Goal: Task Accomplishment & Management: Use online tool/utility

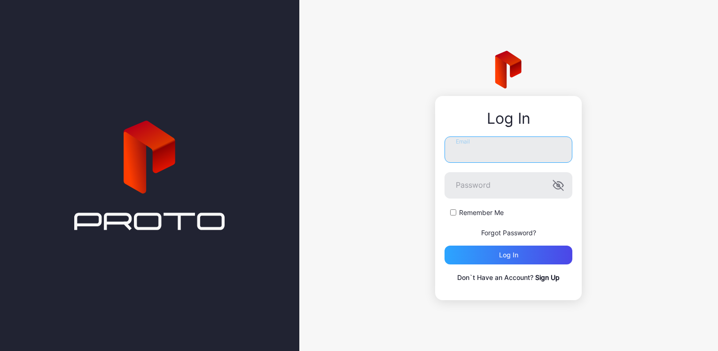
type input "**********"
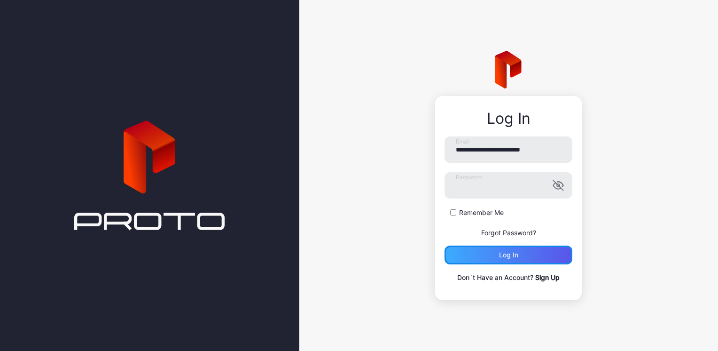
click at [538, 258] on div "Log in" at bounding box center [509, 254] width 128 height 19
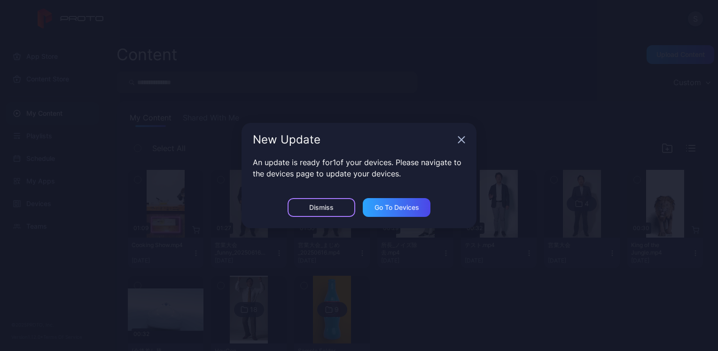
click at [298, 210] on div "Dismiss" at bounding box center [322, 207] width 68 height 19
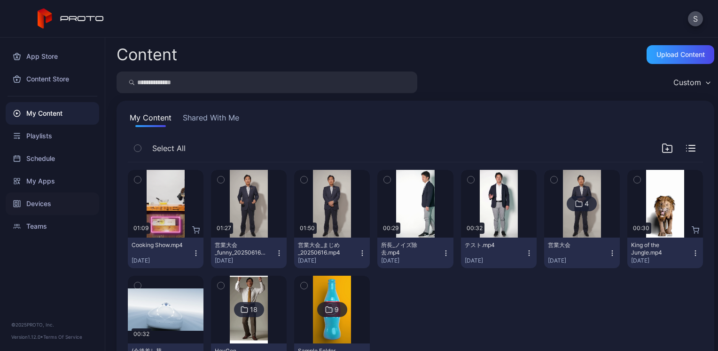
click at [72, 206] on div "Devices" at bounding box center [53, 203] width 94 height 23
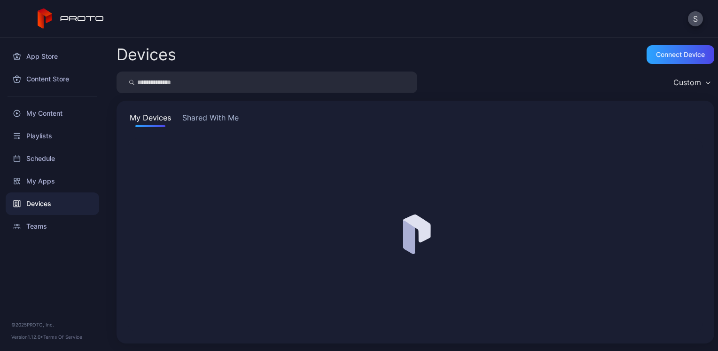
click at [197, 119] on button "Shared With Me" at bounding box center [210, 119] width 60 height 15
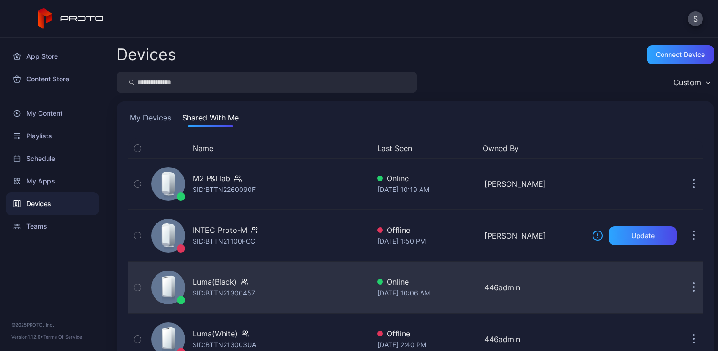
scroll to position [83, 0]
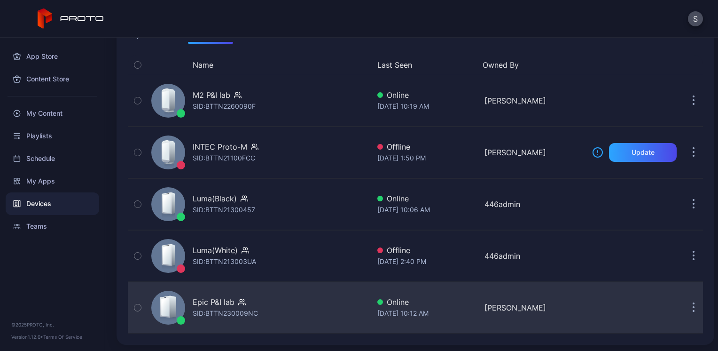
click at [215, 304] on div "Epic P&I lab" at bounding box center [214, 301] width 42 height 11
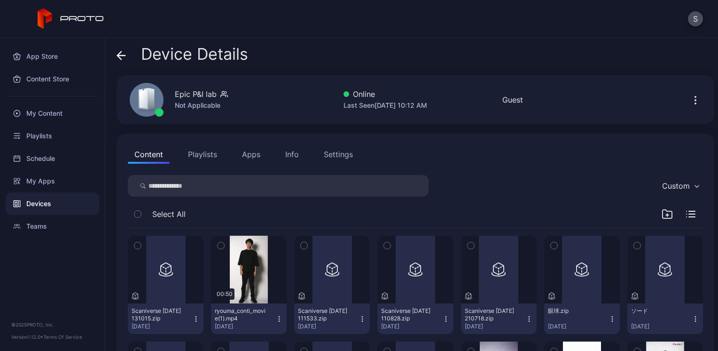
click at [286, 149] on div "Info" at bounding box center [292, 153] width 14 height 11
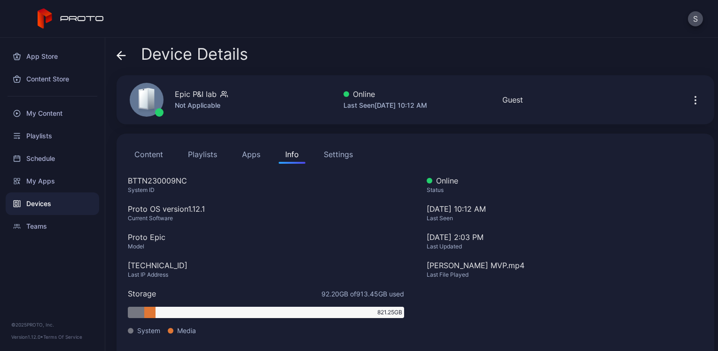
click at [259, 153] on button "Apps" at bounding box center [250, 154] width 31 height 19
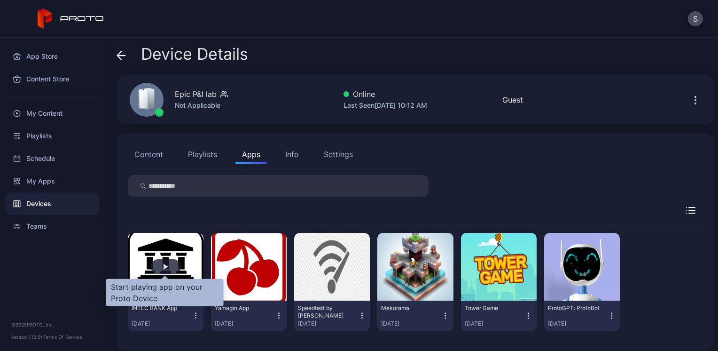
click at [169, 264] on div "button" at bounding box center [166, 266] width 30 height 15
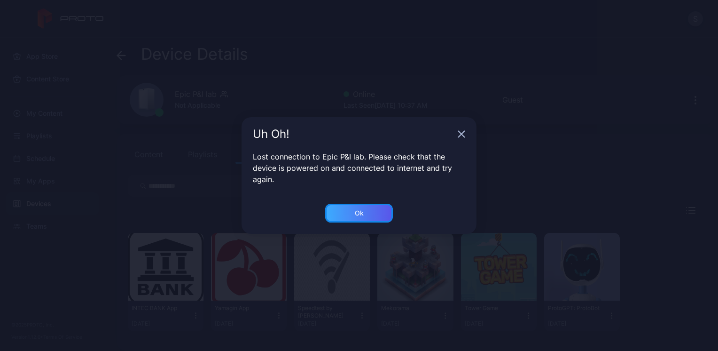
click at [331, 213] on div "Ok" at bounding box center [359, 212] width 68 height 19
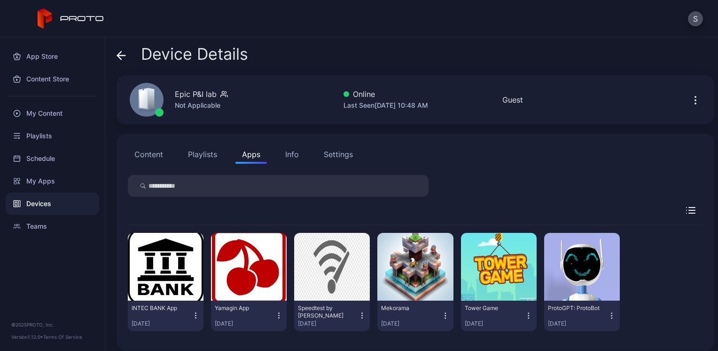
click at [143, 152] on button "Content" at bounding box center [149, 154] width 42 height 19
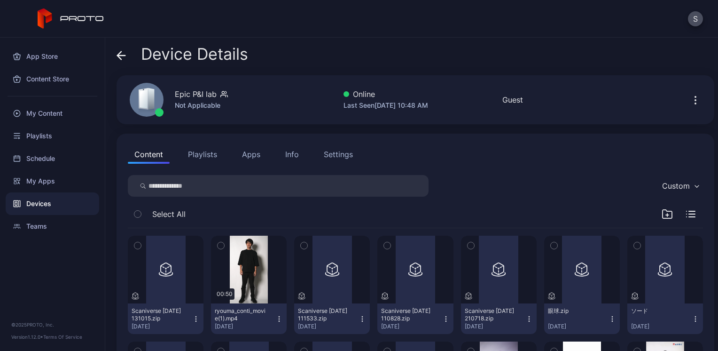
scroll to position [220, 0]
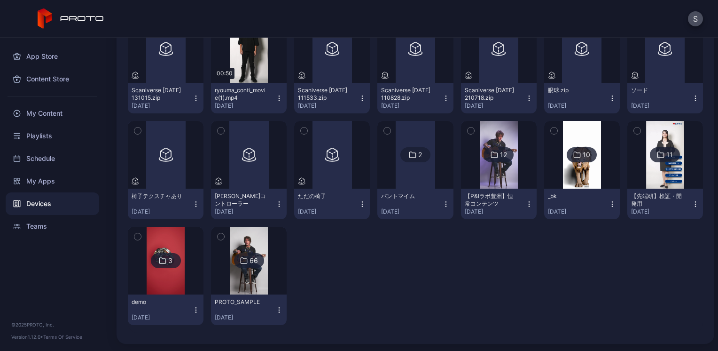
click at [502, 163] on img at bounding box center [499, 155] width 38 height 68
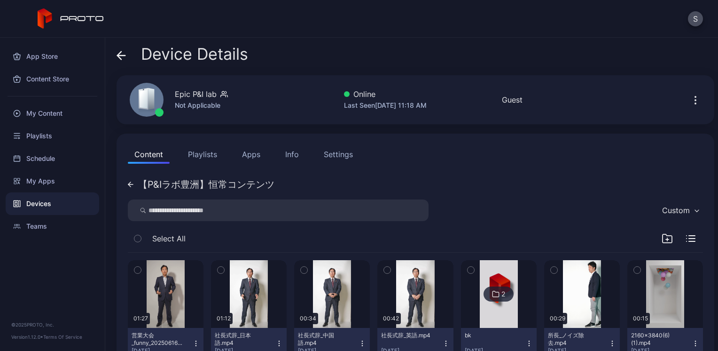
scroll to position [139, 0]
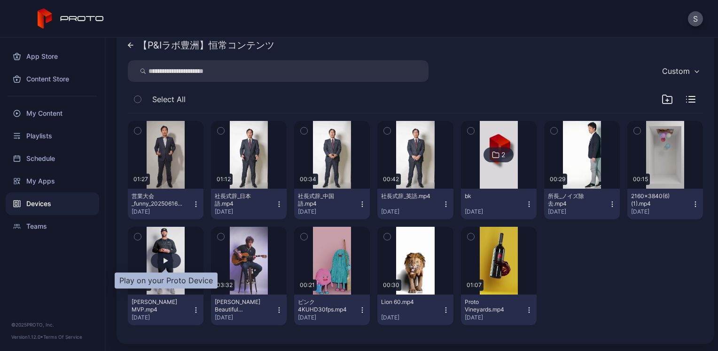
click at [156, 253] on div "button" at bounding box center [166, 260] width 30 height 15
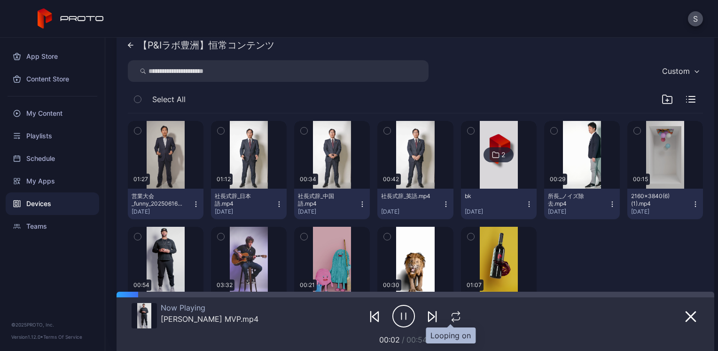
click at [451, 317] on icon "button" at bounding box center [456, 316] width 12 height 11
click at [405, 294] on div at bounding box center [416, 294] width 598 height 6
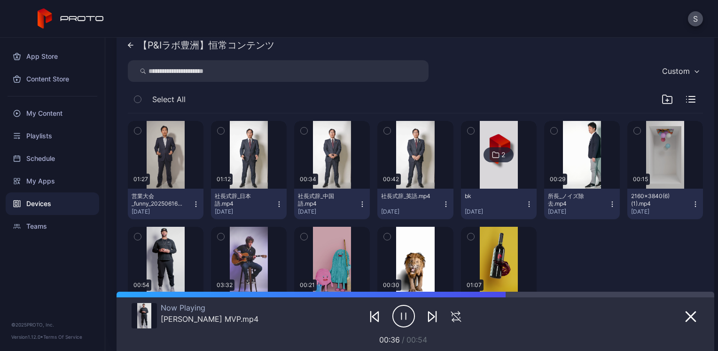
scroll to position [198, 0]
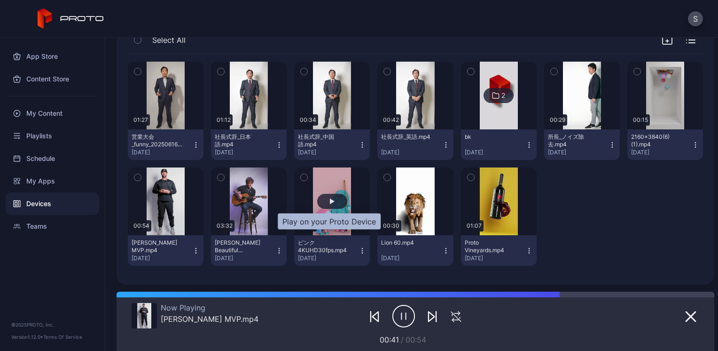
click at [334, 194] on div "button" at bounding box center [332, 201] width 30 height 15
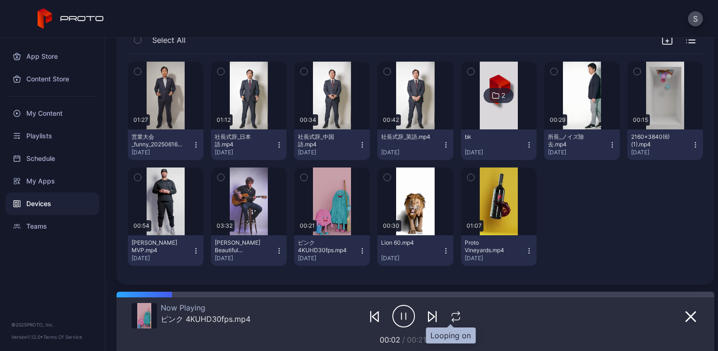
click at [450, 317] on icon "button" at bounding box center [456, 316] width 12 height 11
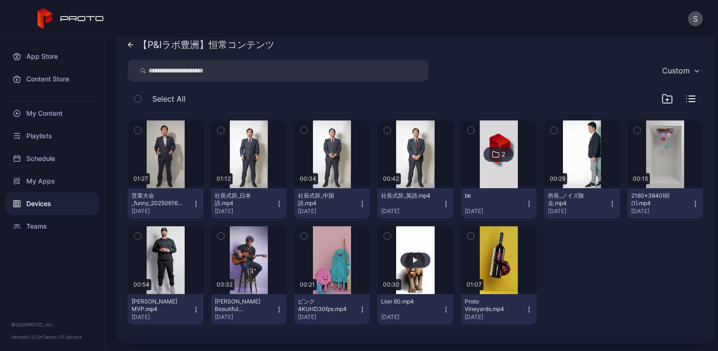
scroll to position [139, 0]
click at [391, 203] on div "社長式辞_英語.mp4 [DATE]" at bounding box center [411, 203] width 61 height 23
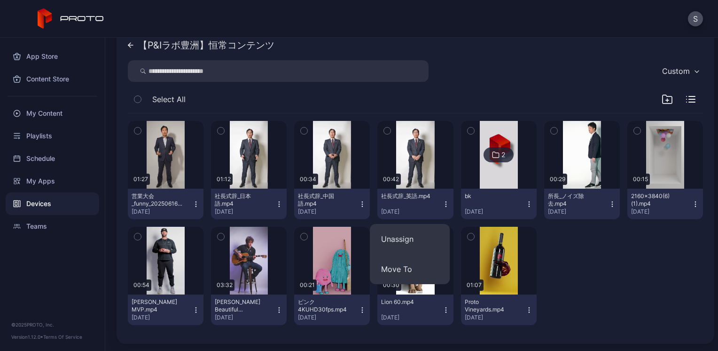
click at [412, 289] on button "button" at bounding box center [415, 260] width 76 height 68
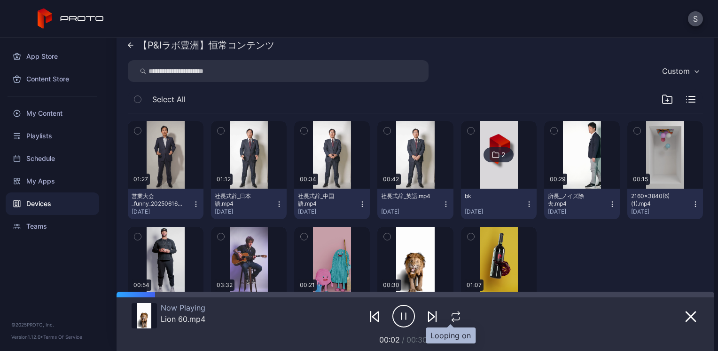
click at [450, 315] on icon "button" at bounding box center [456, 316] width 12 height 11
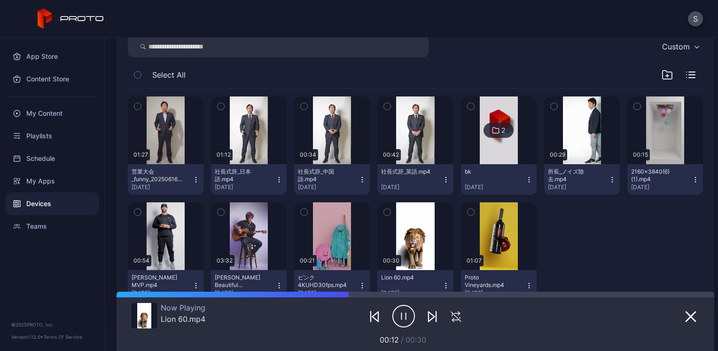
scroll to position [198, 0]
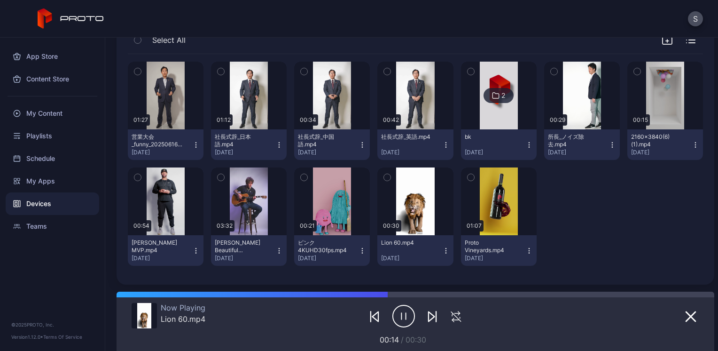
click at [492, 107] on img at bounding box center [499, 96] width 38 height 68
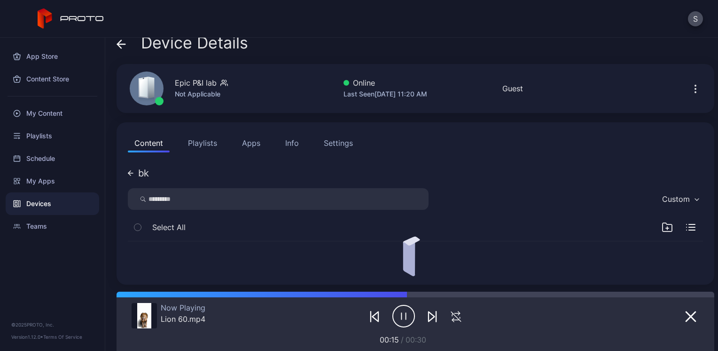
scroll to position [93, 0]
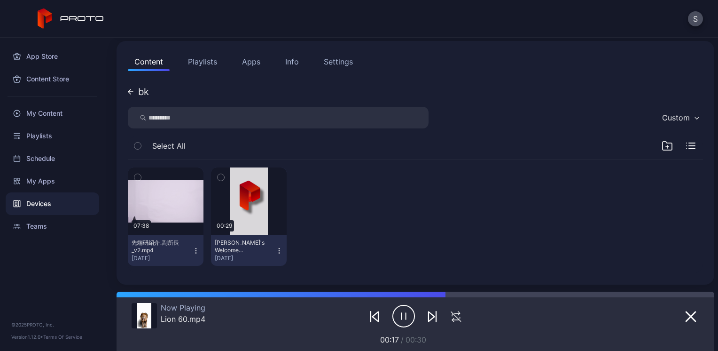
click at [131, 92] on icon at bounding box center [131, 92] width 6 height 6
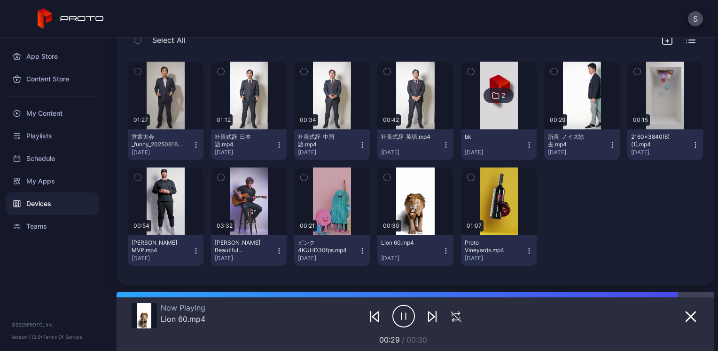
scroll to position [139, 0]
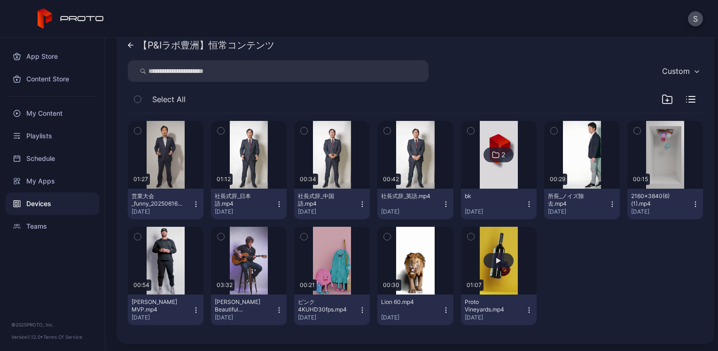
click at [504, 267] on button "button" at bounding box center [499, 260] width 76 height 68
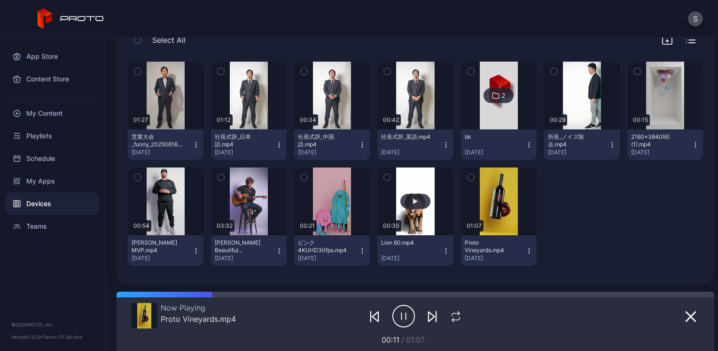
scroll to position [0, 0]
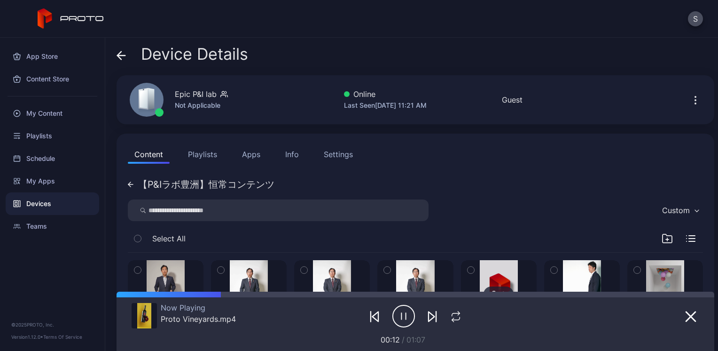
click at [153, 187] on div "【P&Iラボ豊洲】恒常コンテンツ" at bounding box center [206, 184] width 136 height 9
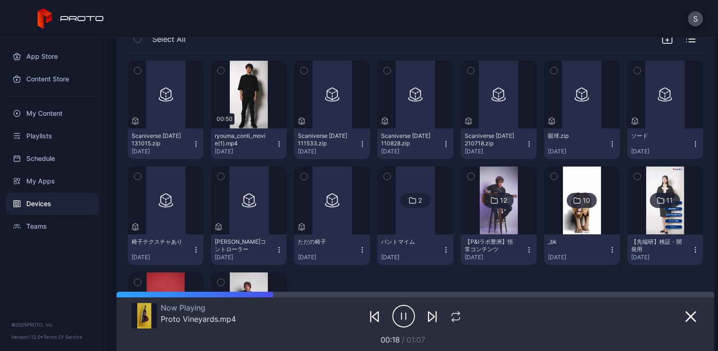
scroll to position [280, 0]
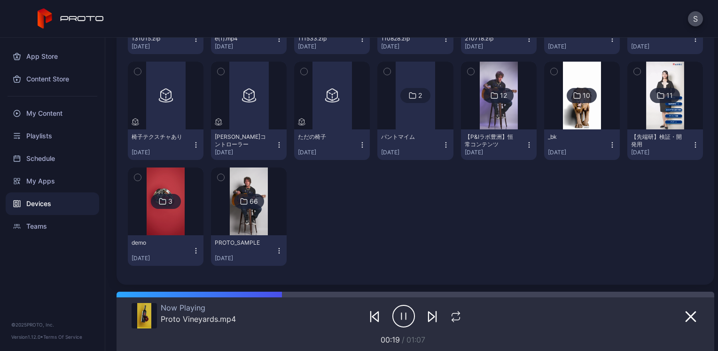
click at [241, 205] on icon at bounding box center [244, 200] width 8 height 11
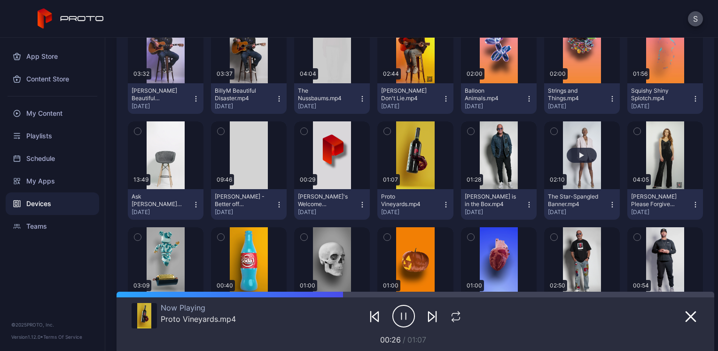
scroll to position [244, 0]
click at [609, 204] on icon "button" at bounding box center [613, 205] width 8 height 8
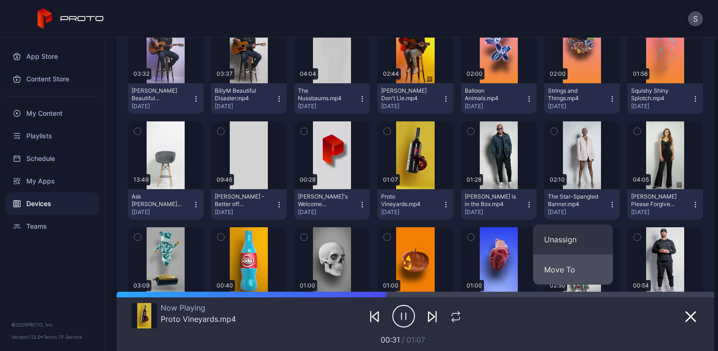
click at [564, 273] on button "Move To" at bounding box center [573, 269] width 80 height 30
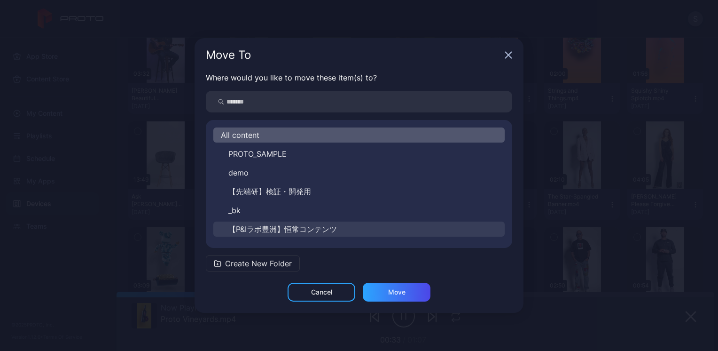
click at [333, 225] on span "【P&Iラボ豊洲】恒常コンテンツ" at bounding box center [282, 228] width 109 height 11
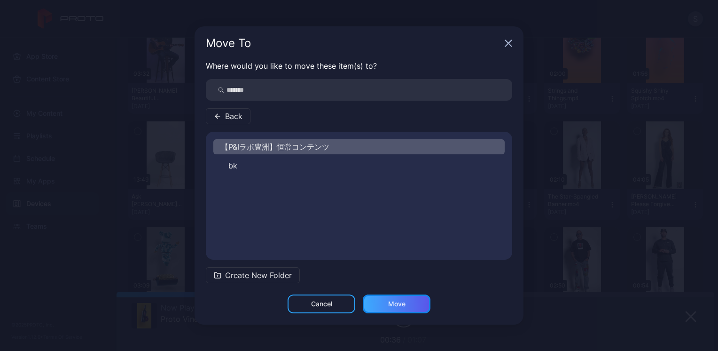
click at [381, 296] on div "Move" at bounding box center [397, 303] width 68 height 19
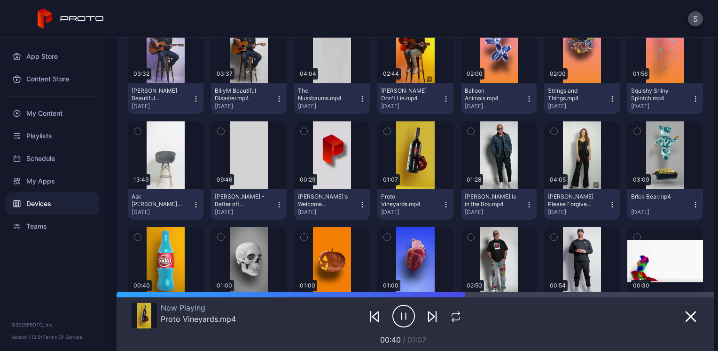
scroll to position [0, 0]
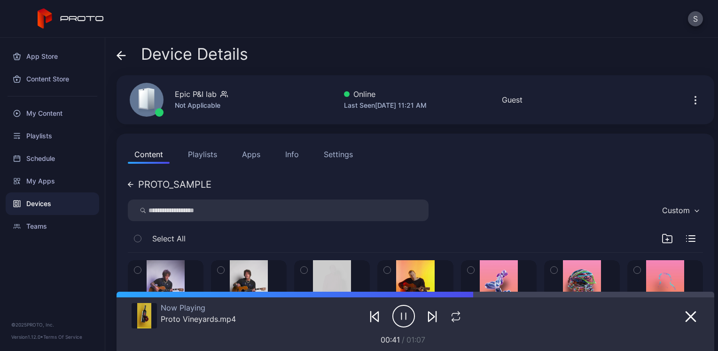
click at [249, 158] on button "Apps" at bounding box center [250, 154] width 31 height 19
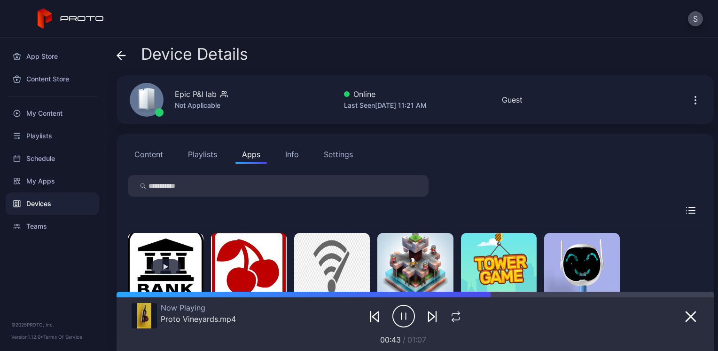
click at [175, 257] on button "button" at bounding box center [166, 267] width 76 height 68
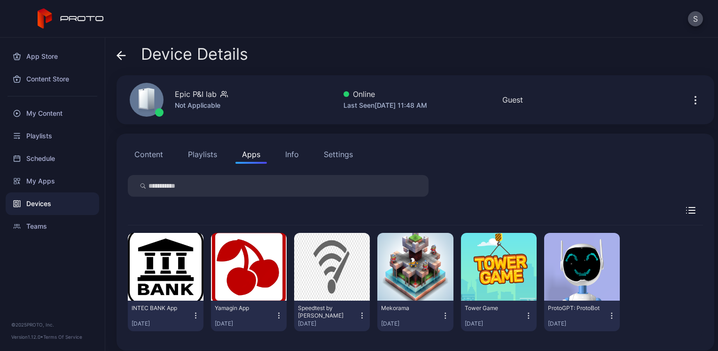
click at [147, 154] on button "Content" at bounding box center [149, 154] width 42 height 19
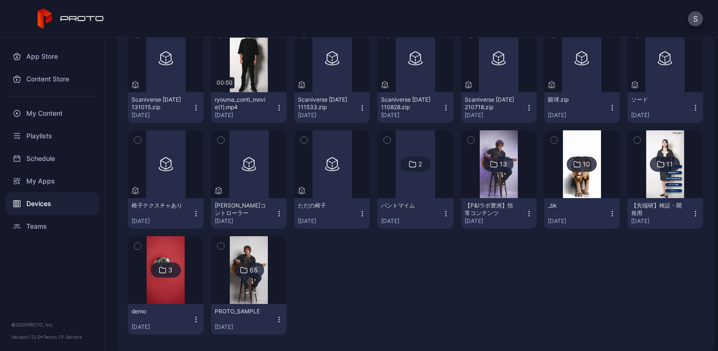
scroll to position [211, 0]
click at [494, 182] on img at bounding box center [499, 165] width 38 height 68
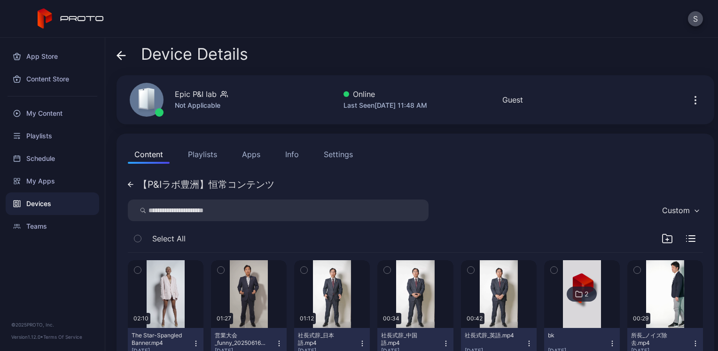
scroll to position [139, 0]
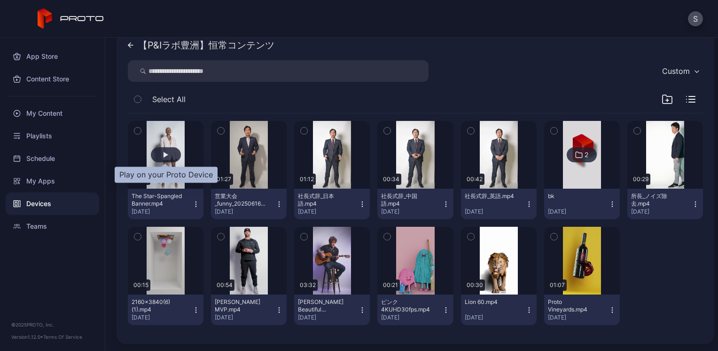
click at [177, 156] on div "button" at bounding box center [166, 154] width 30 height 15
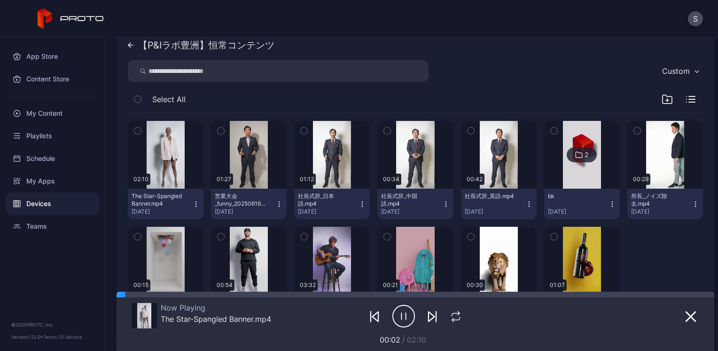
click at [401, 316] on icon "button" at bounding box center [403, 315] width 23 height 23
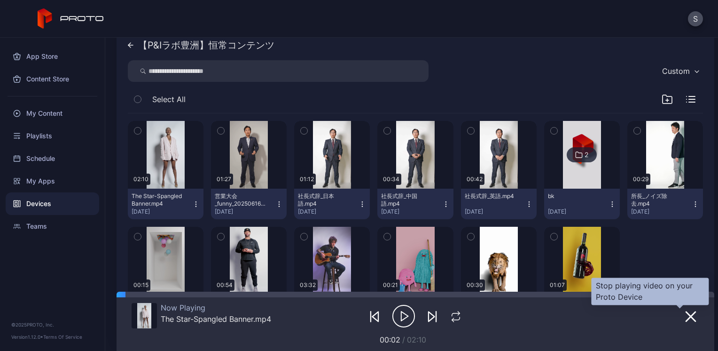
click at [686, 317] on icon "button" at bounding box center [690, 316] width 9 height 9
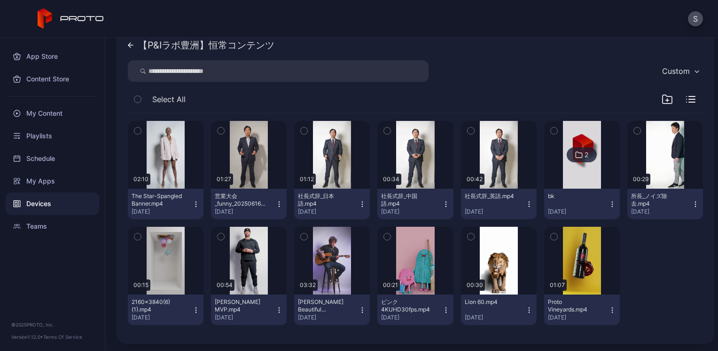
click at [66, 210] on div "Devices" at bounding box center [53, 203] width 94 height 23
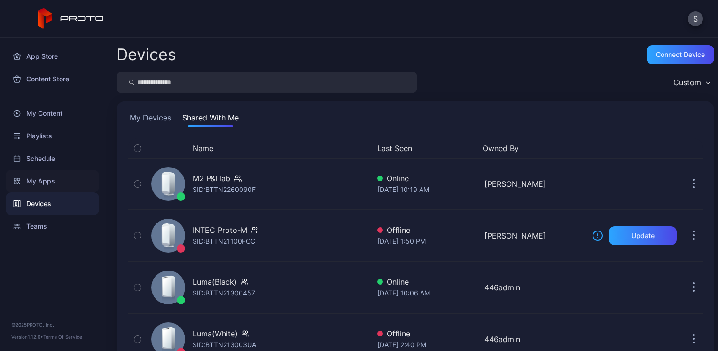
scroll to position [83, 0]
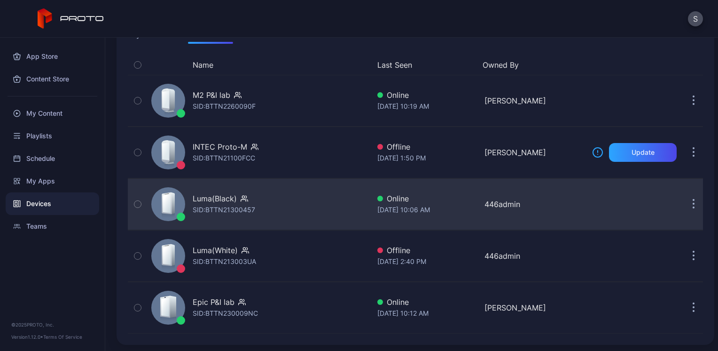
click at [237, 204] on div "SID: BTTN21300457" at bounding box center [224, 209] width 62 height 11
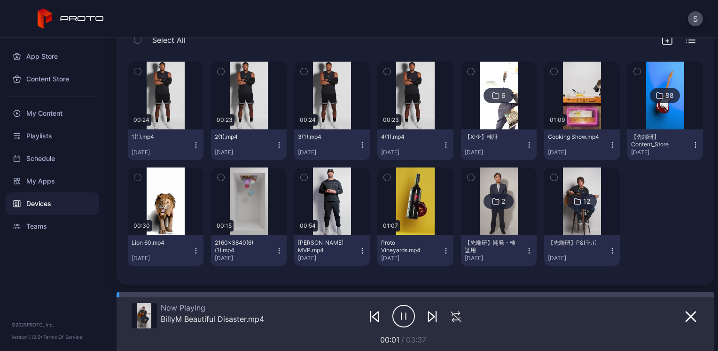
scroll to position [173, 0]
click at [660, 125] on img at bounding box center [665, 96] width 38 height 68
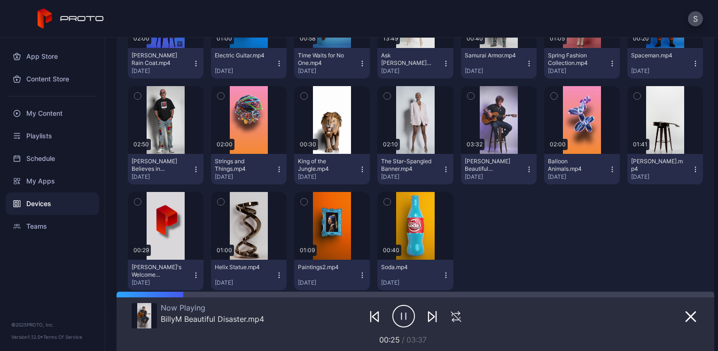
scroll to position [1361, 0]
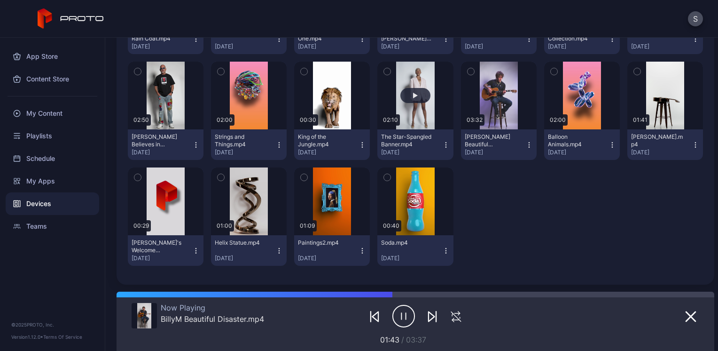
click at [398, 110] on button "button" at bounding box center [415, 96] width 76 height 68
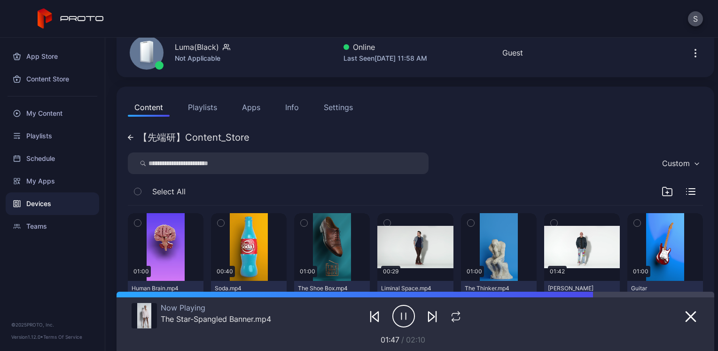
scroll to position [0, 0]
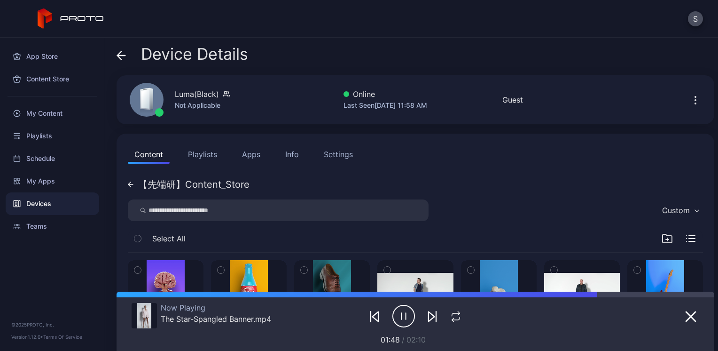
click at [570, 160] on div "Content Playlists Apps Info Settings" at bounding box center [415, 154] width 575 height 19
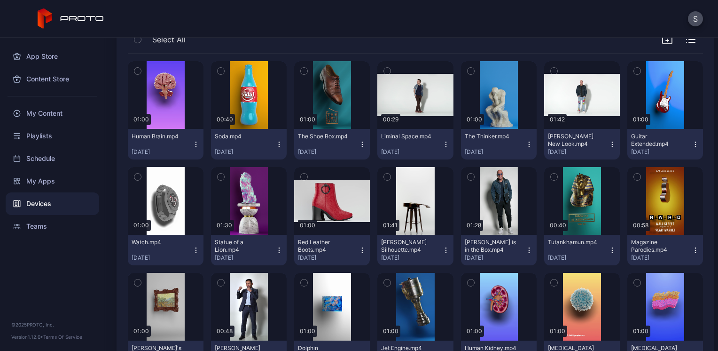
scroll to position [200, 0]
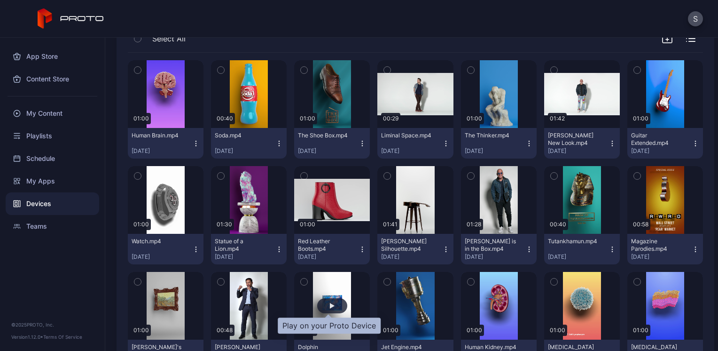
click at [338, 298] on div "button" at bounding box center [332, 305] width 30 height 15
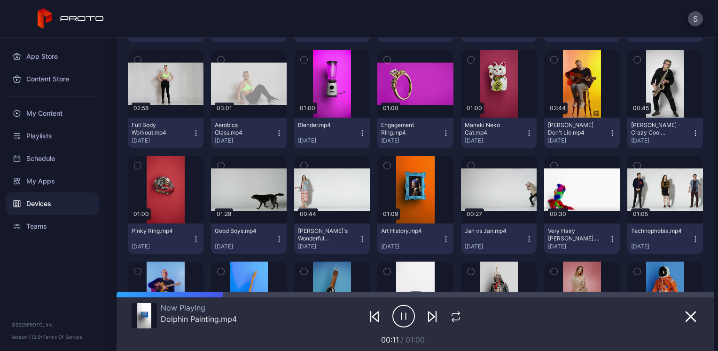
scroll to position [1064, 0]
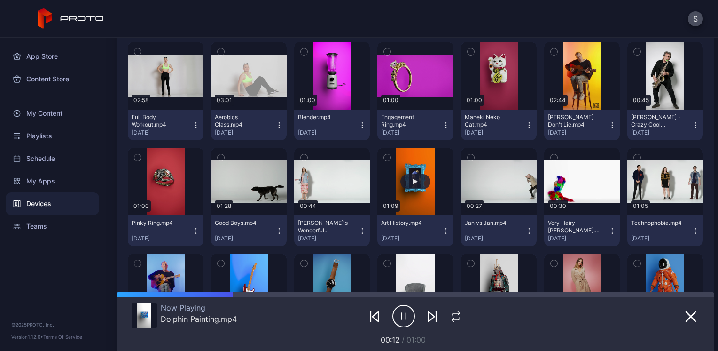
click at [406, 171] on button "button" at bounding box center [415, 182] width 76 height 68
